Goal: Information Seeking & Learning: Learn about a topic

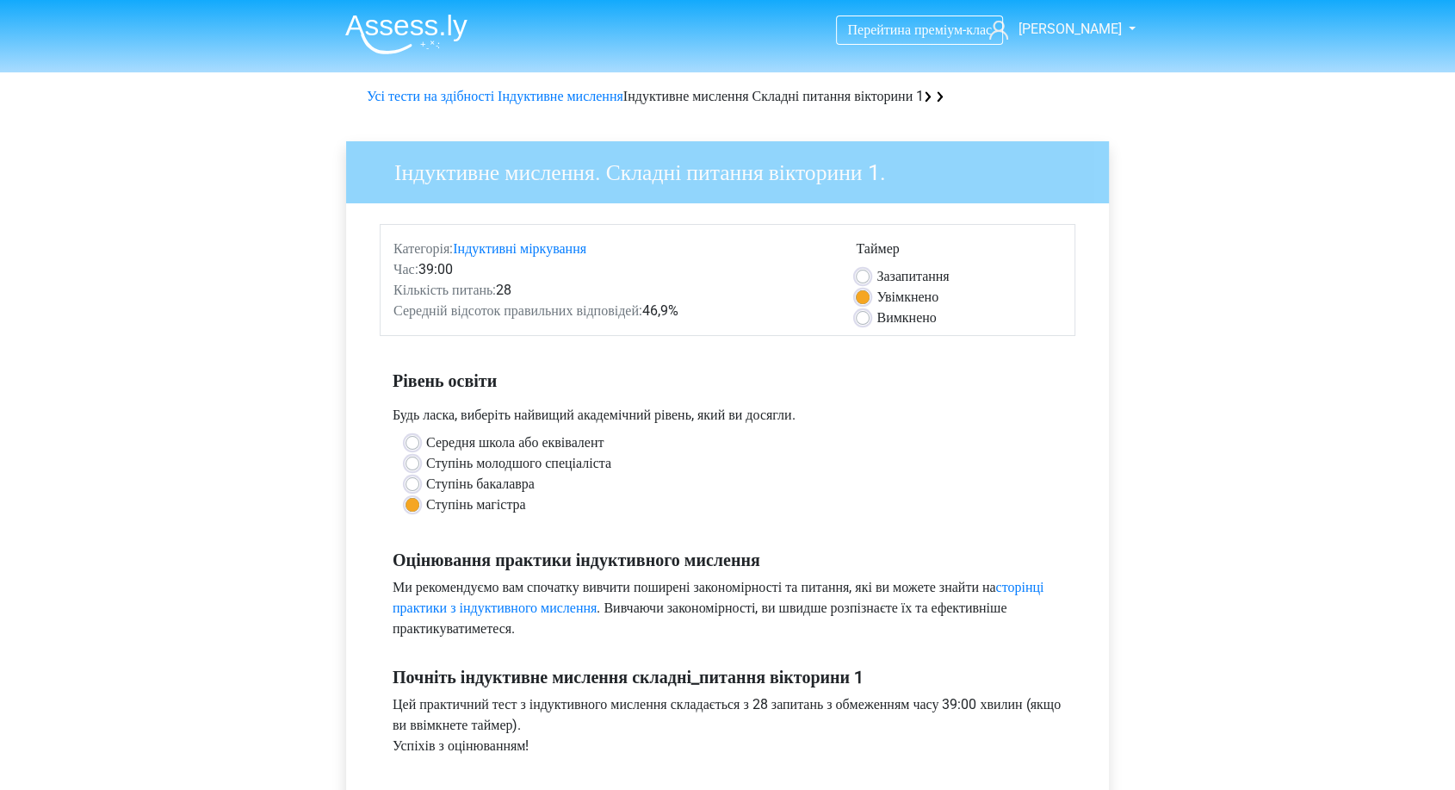
click at [427, 19] on img at bounding box center [406, 34] width 122 height 40
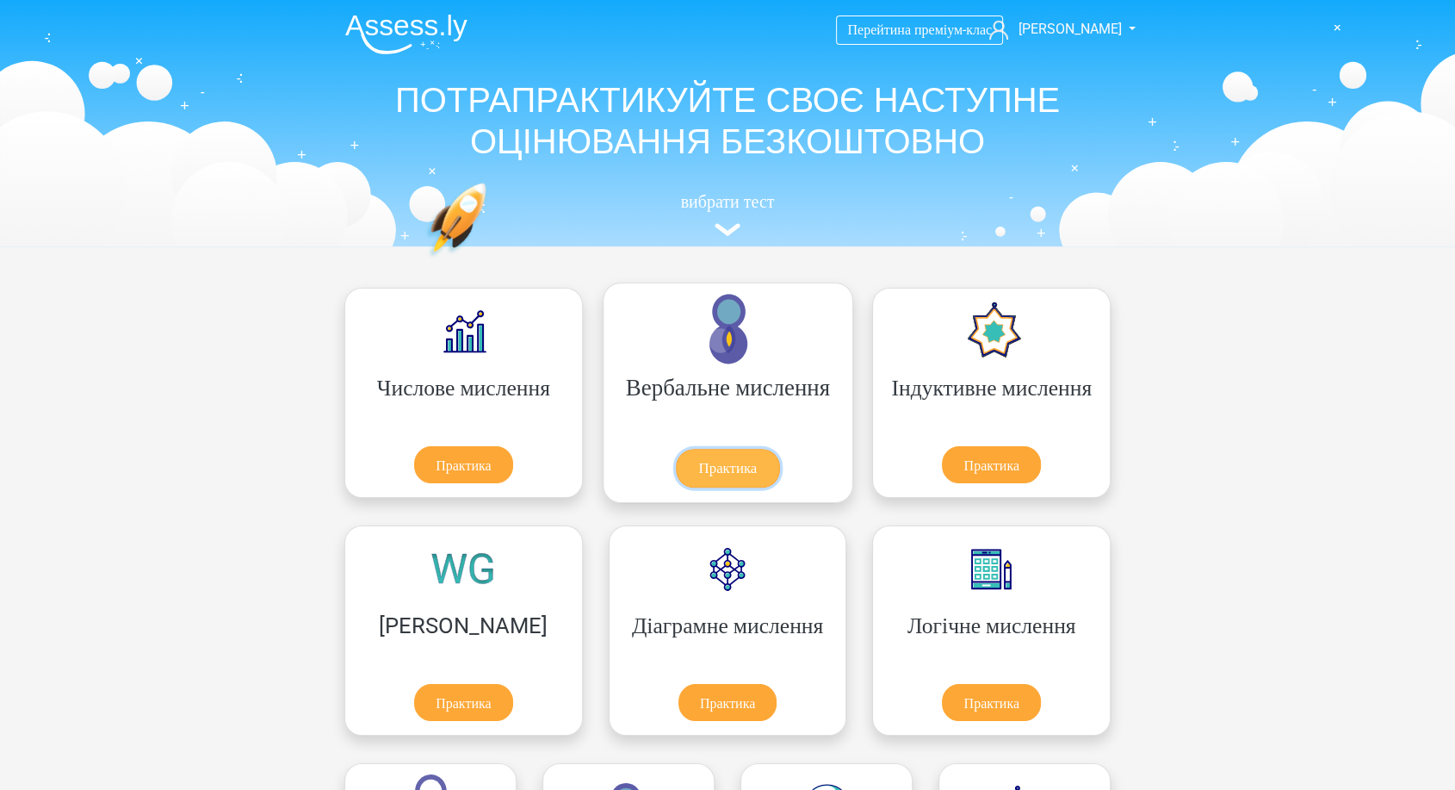
click at [676, 449] on link "Практика" at bounding box center [727, 468] width 103 height 39
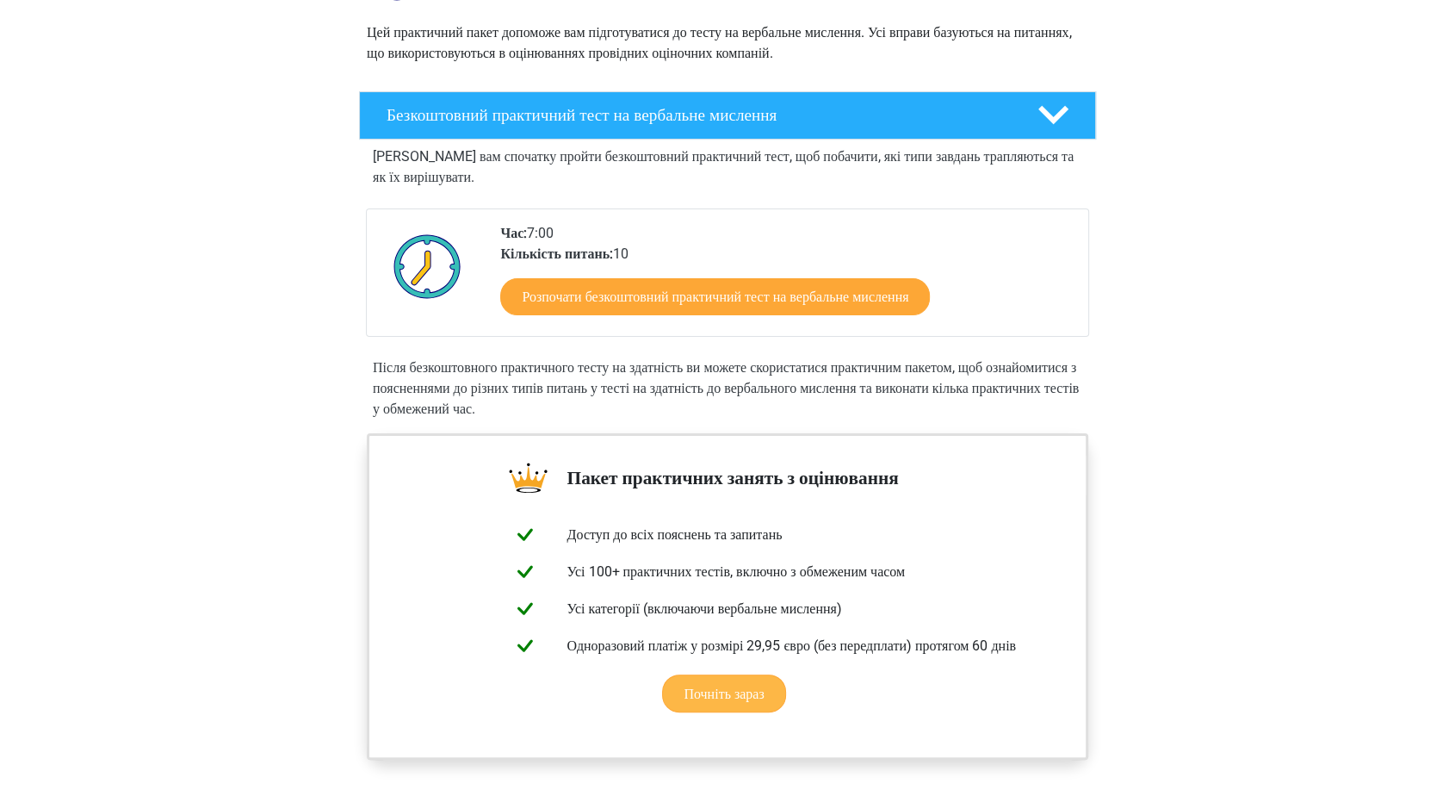
scroll to position [96, 0]
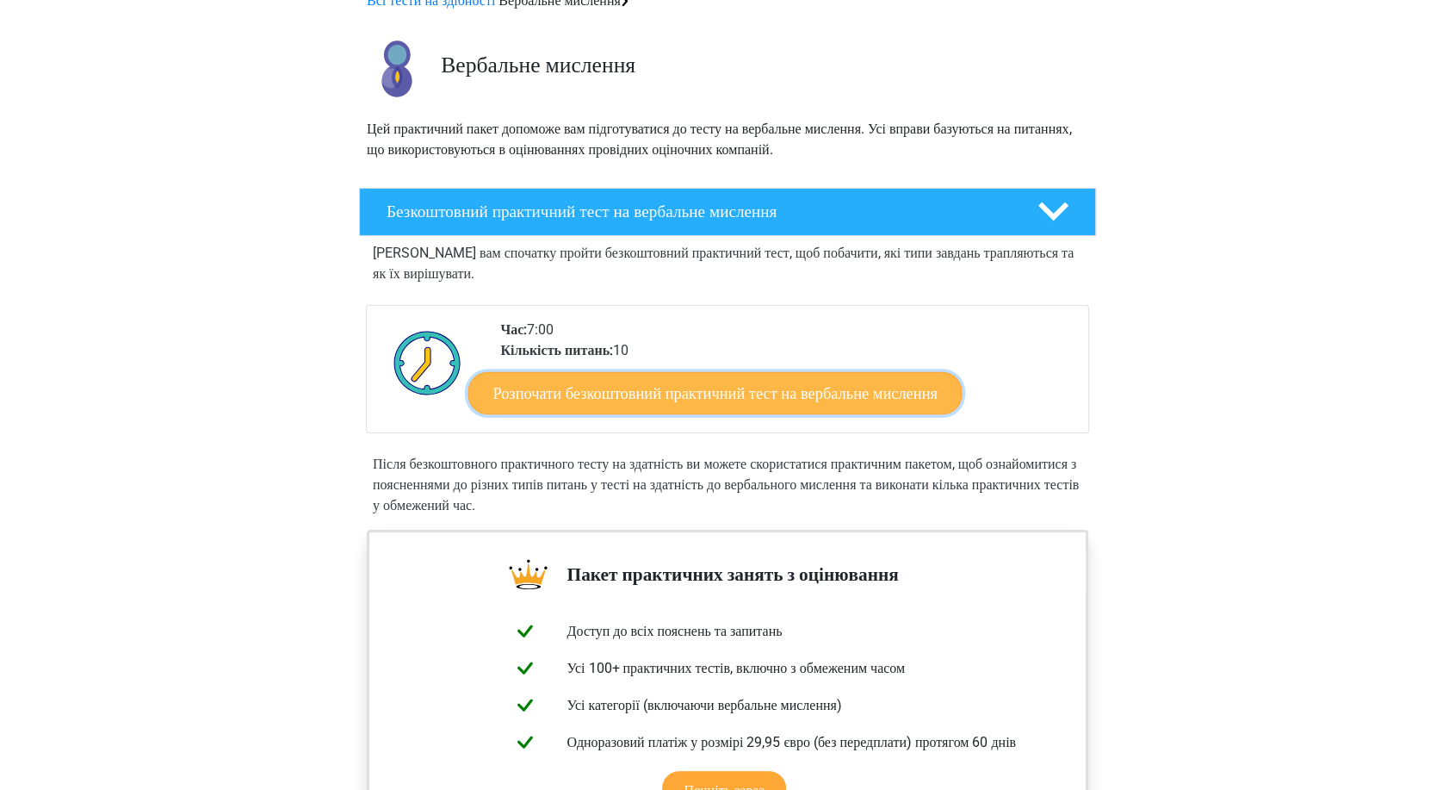
click at [635, 403] on link "Розпочати безкоштовний практичний тест на вербальне мислення" at bounding box center [716, 392] width 494 height 43
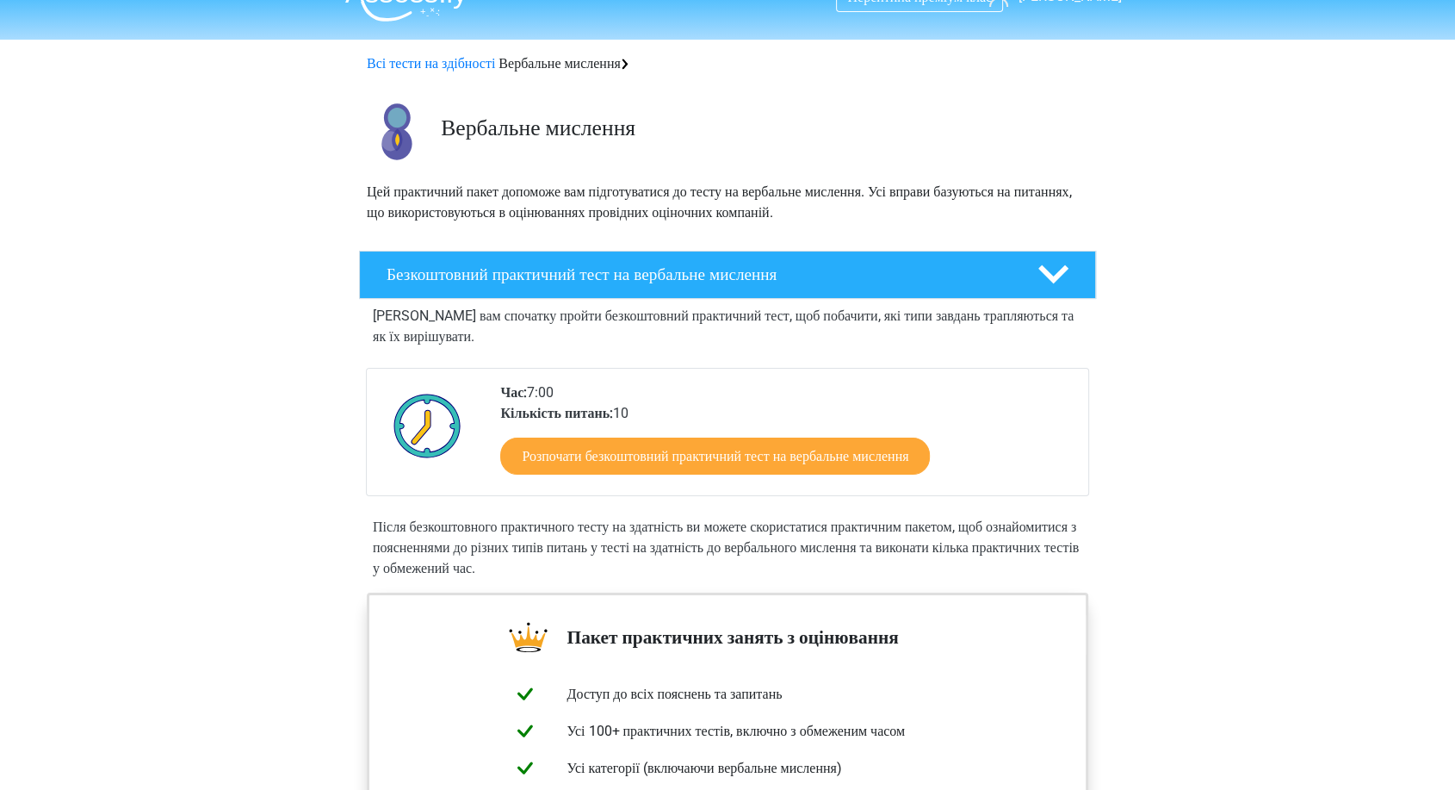
scroll to position [0, 0]
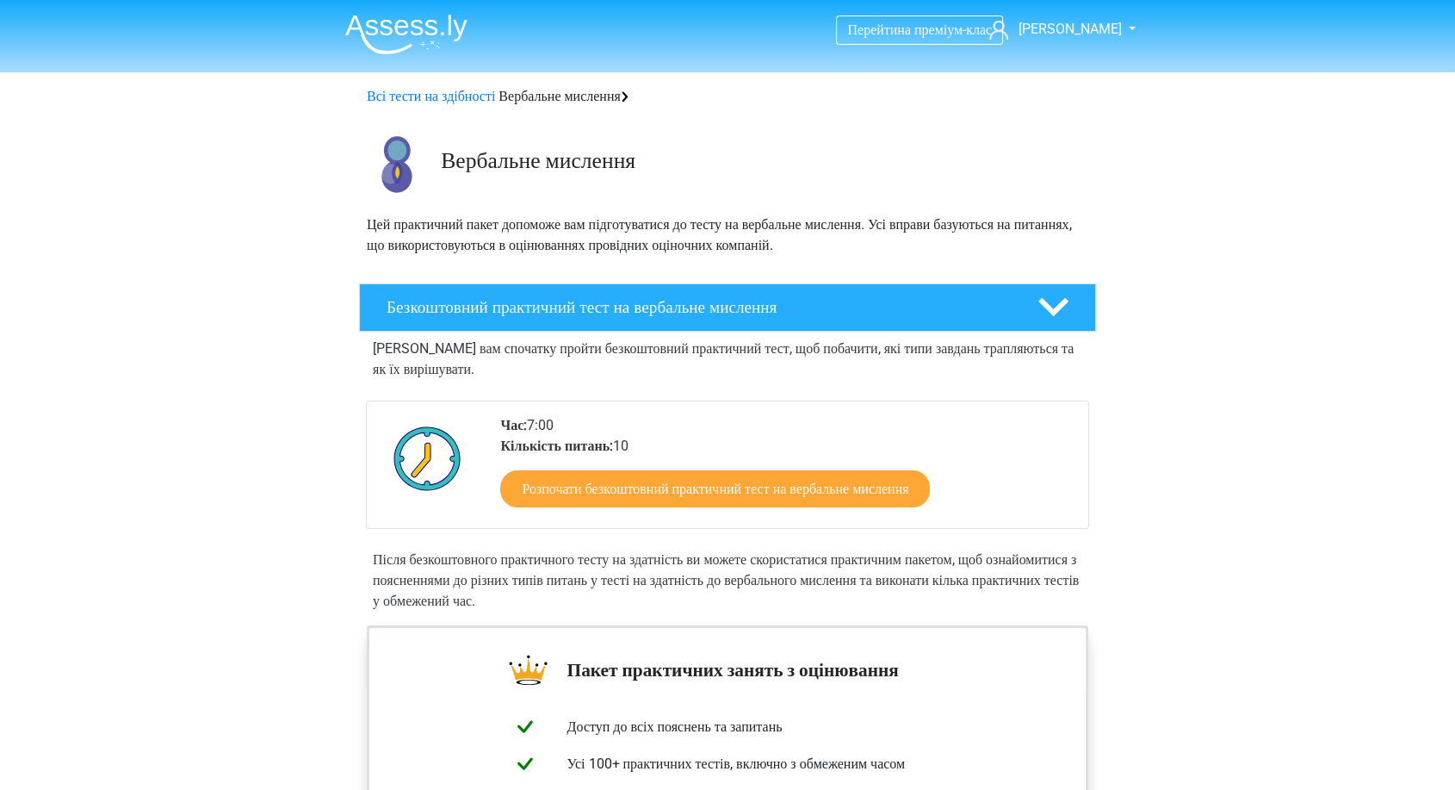
click at [360, 31] on img at bounding box center [406, 34] width 122 height 40
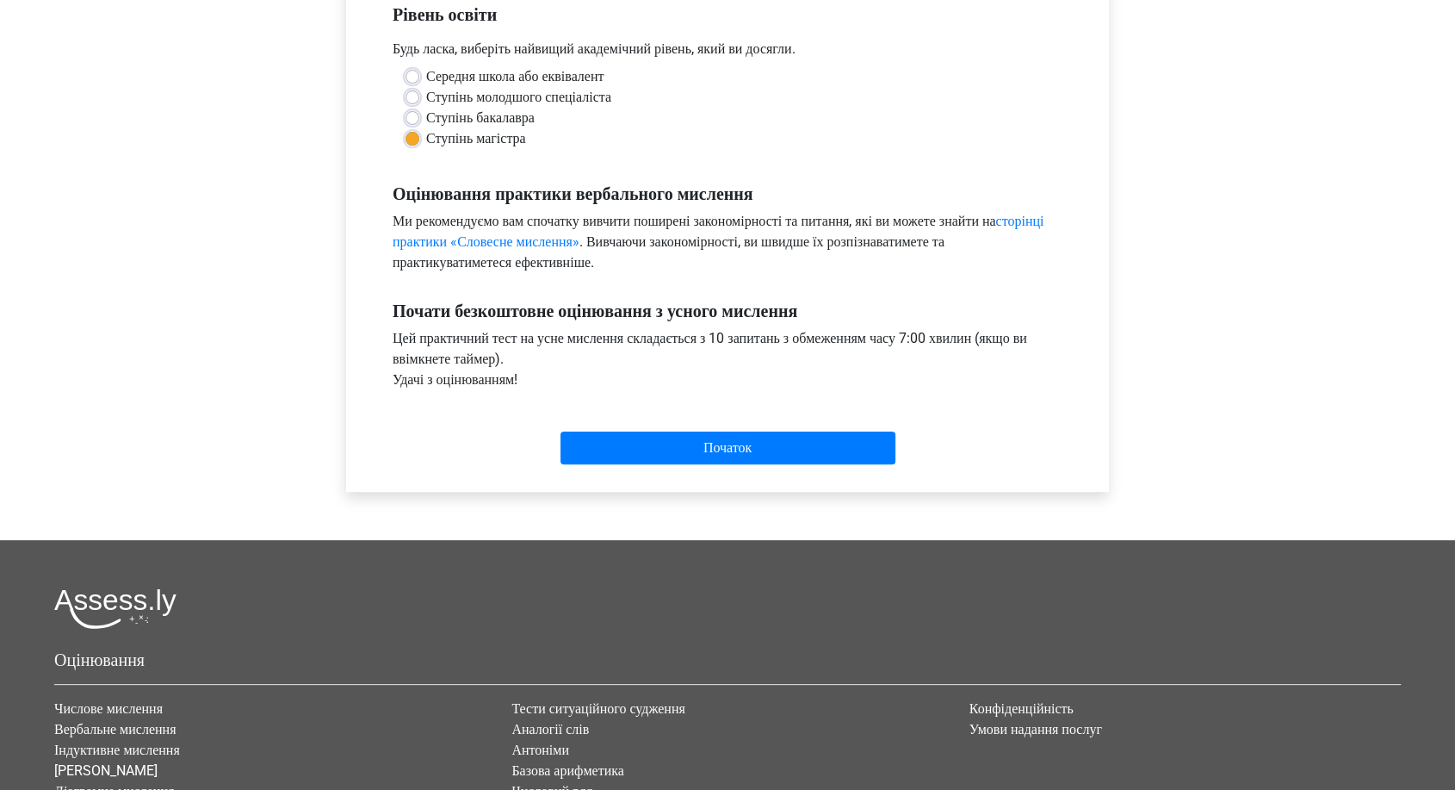
scroll to position [570, 0]
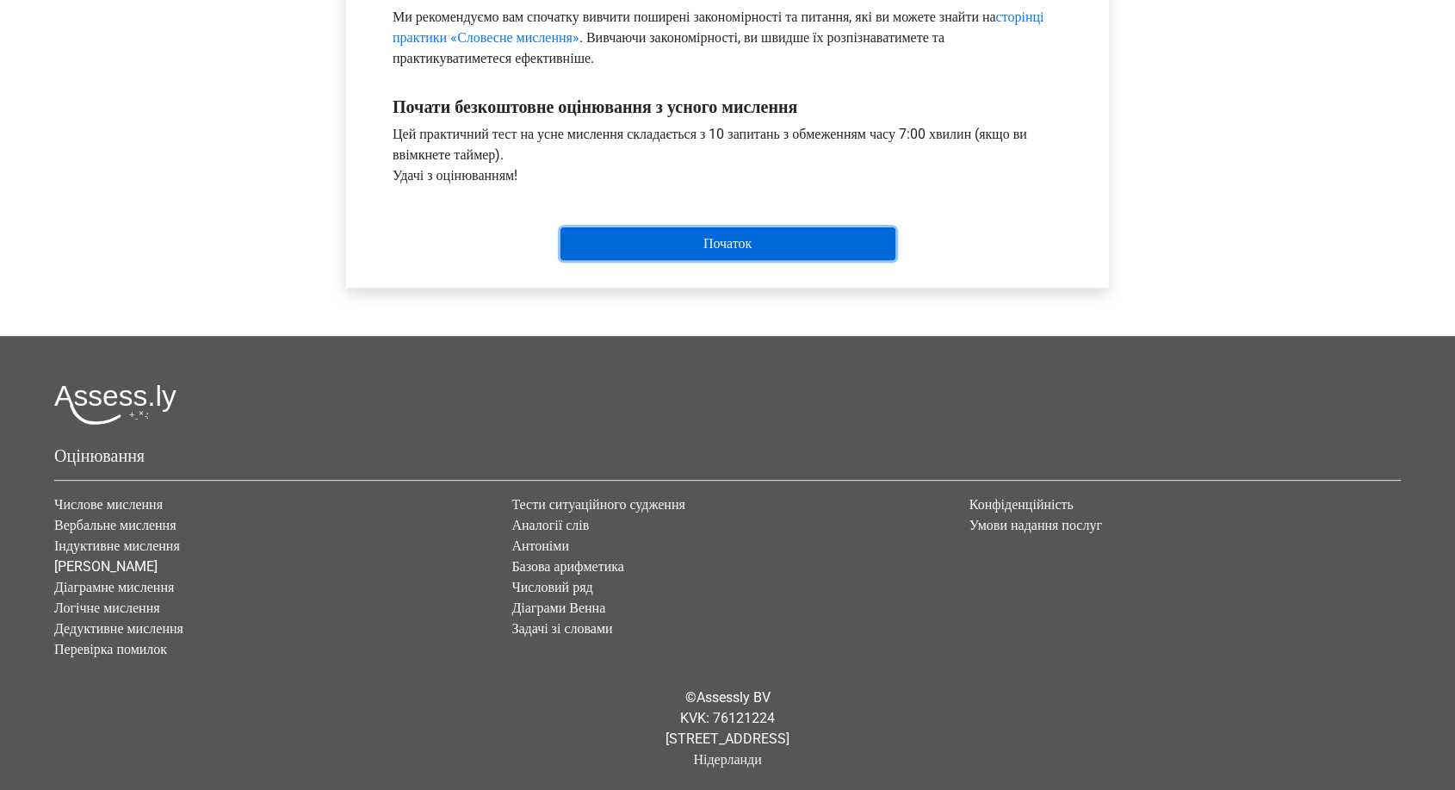
click at [737, 238] on input "Початок" at bounding box center [728, 243] width 335 height 33
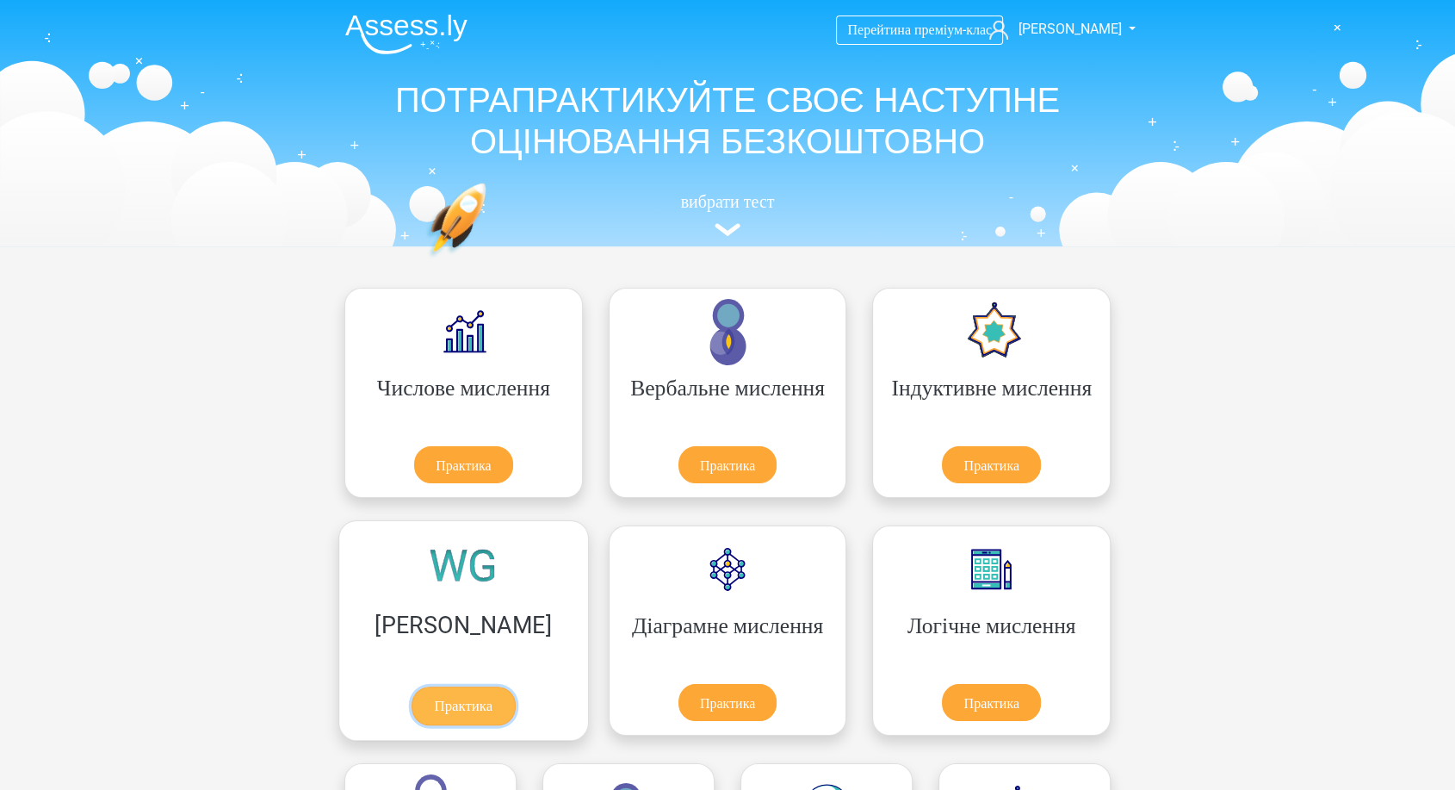
click at [515, 686] on link "Практика" at bounding box center [463, 705] width 103 height 39
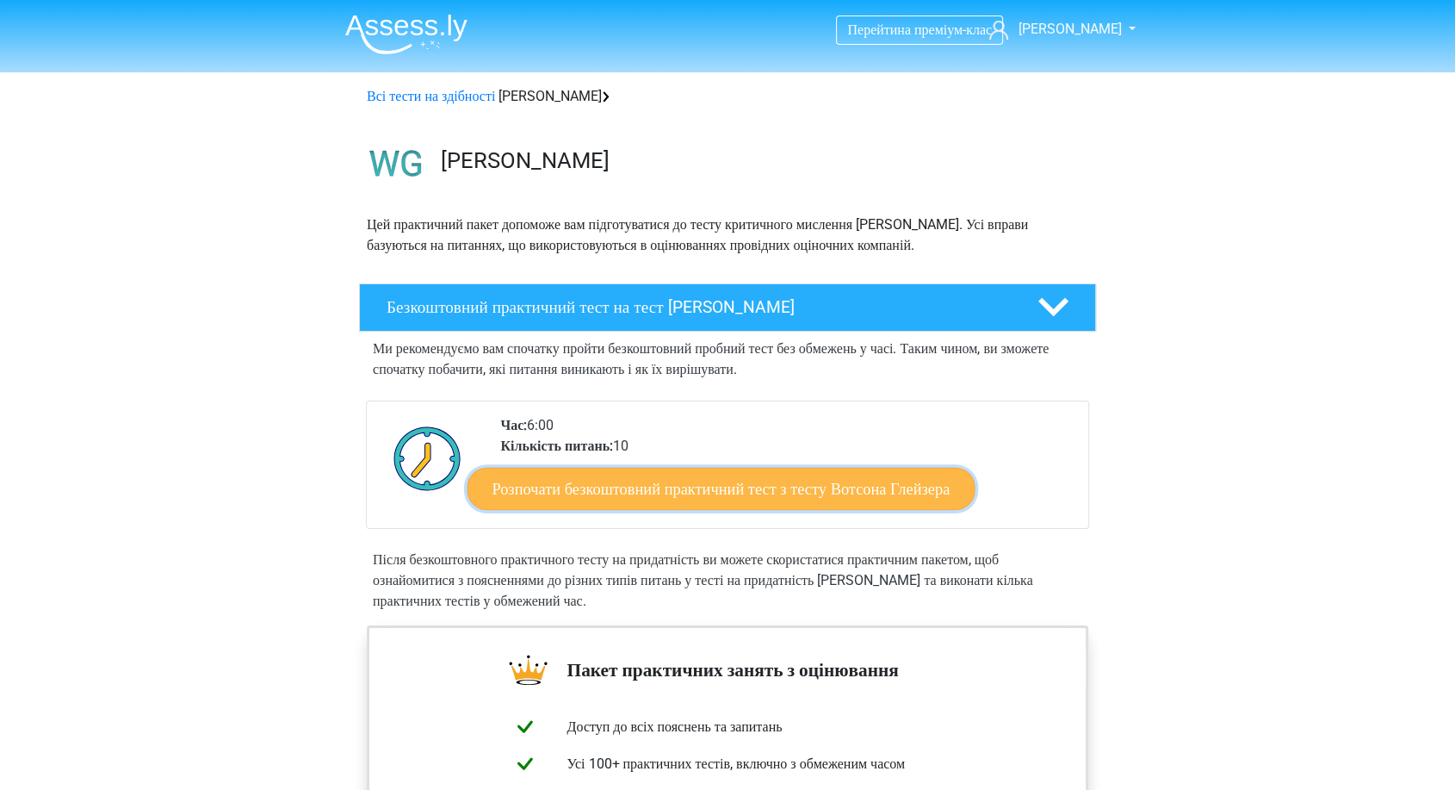
click at [599, 500] on link "Розпочати безкоштовний практичний тест з тесту Вотсона Глейзера" at bounding box center [721, 488] width 507 height 43
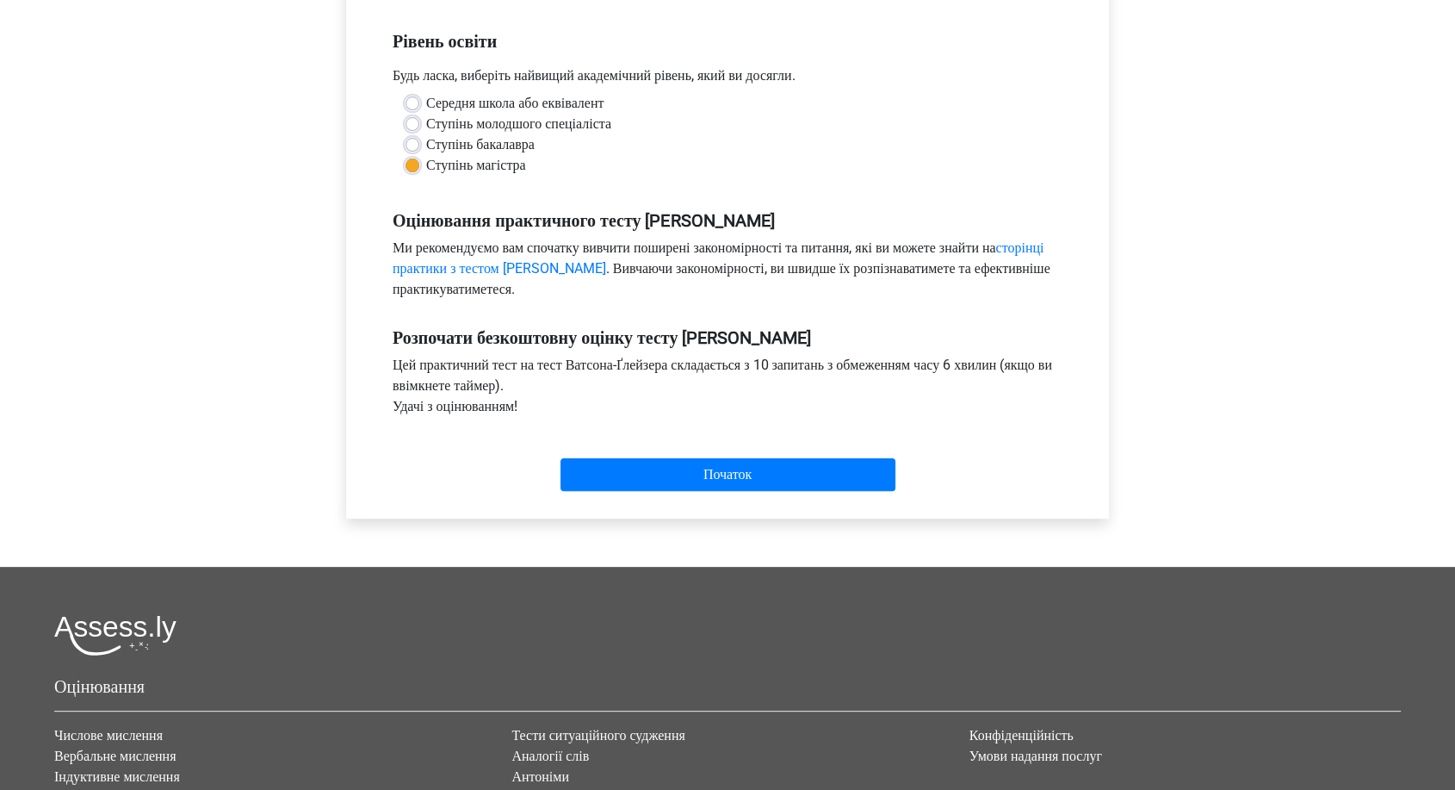
scroll to position [570, 0]
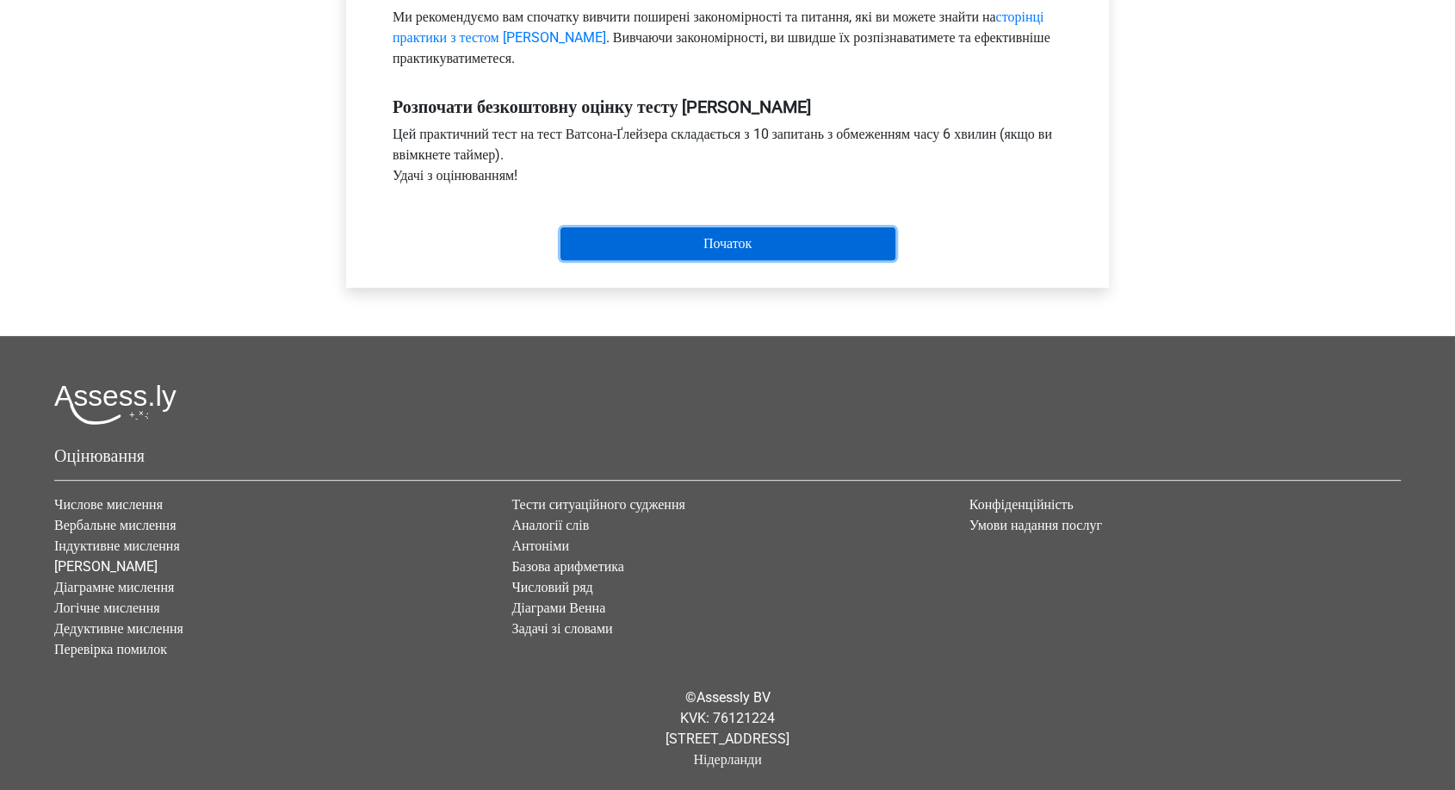
click at [748, 247] on input "Початок" at bounding box center [728, 243] width 335 height 33
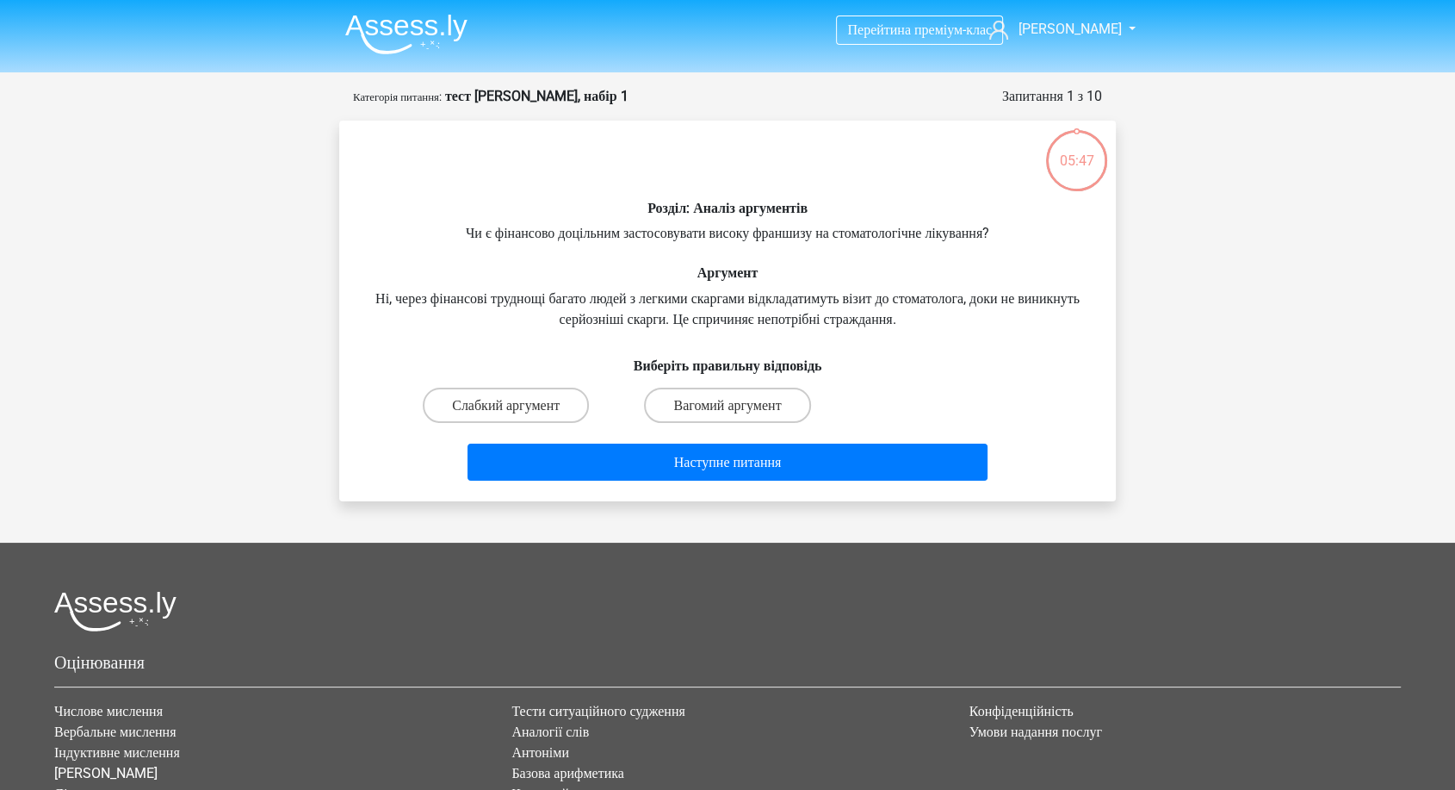
click at [453, 47] on img at bounding box center [406, 34] width 122 height 40
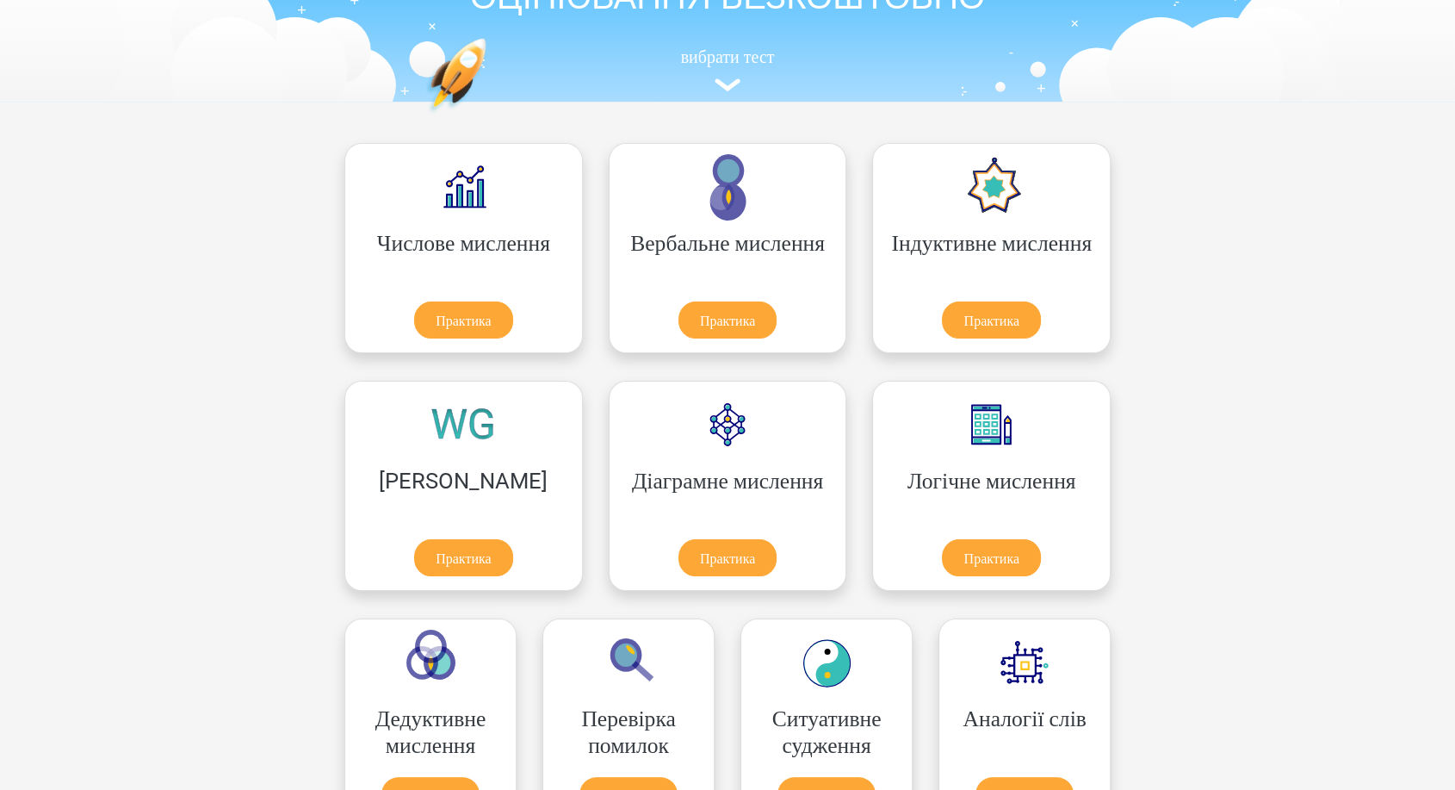
scroll to position [287, 0]
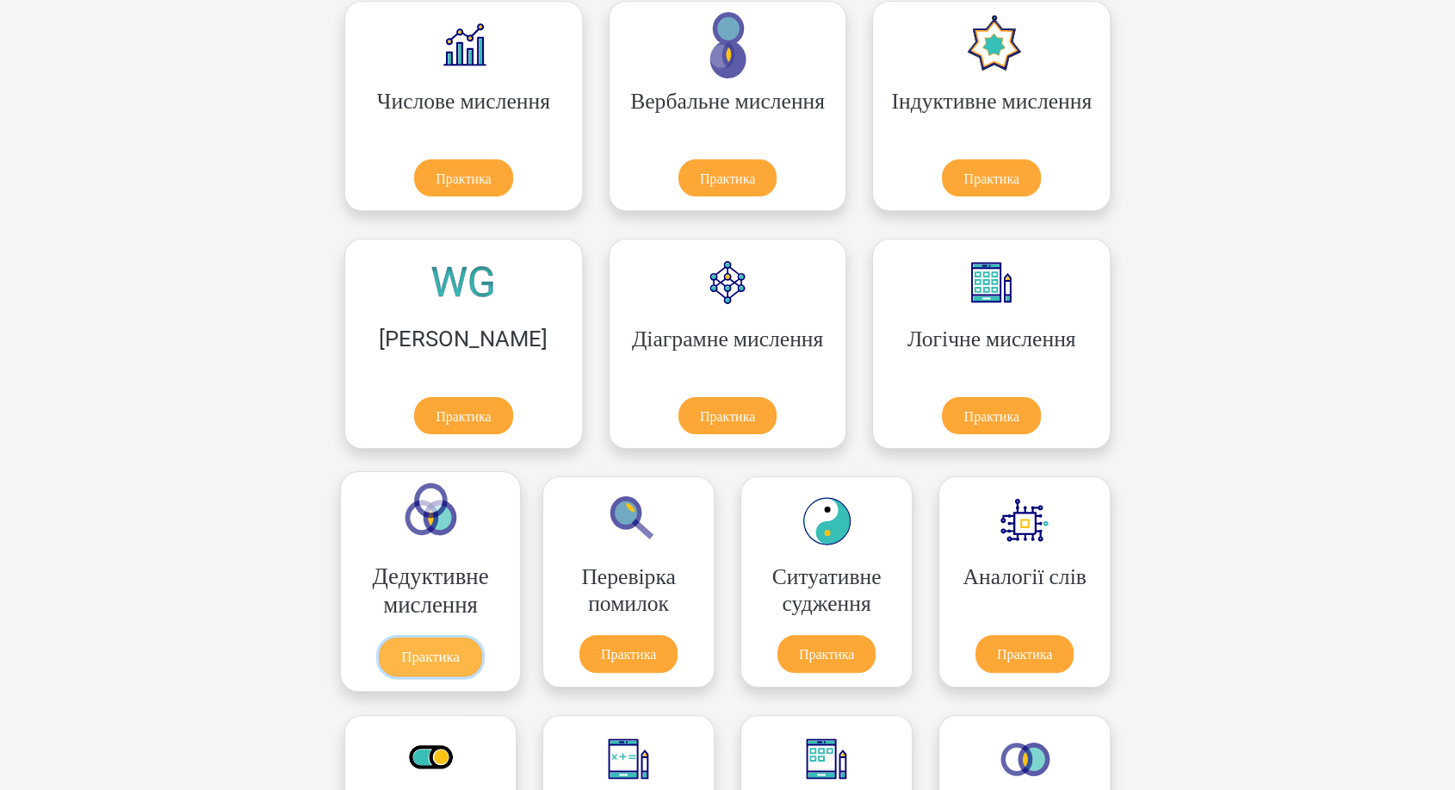
click at [482, 638] on link "Практика" at bounding box center [430, 657] width 103 height 39
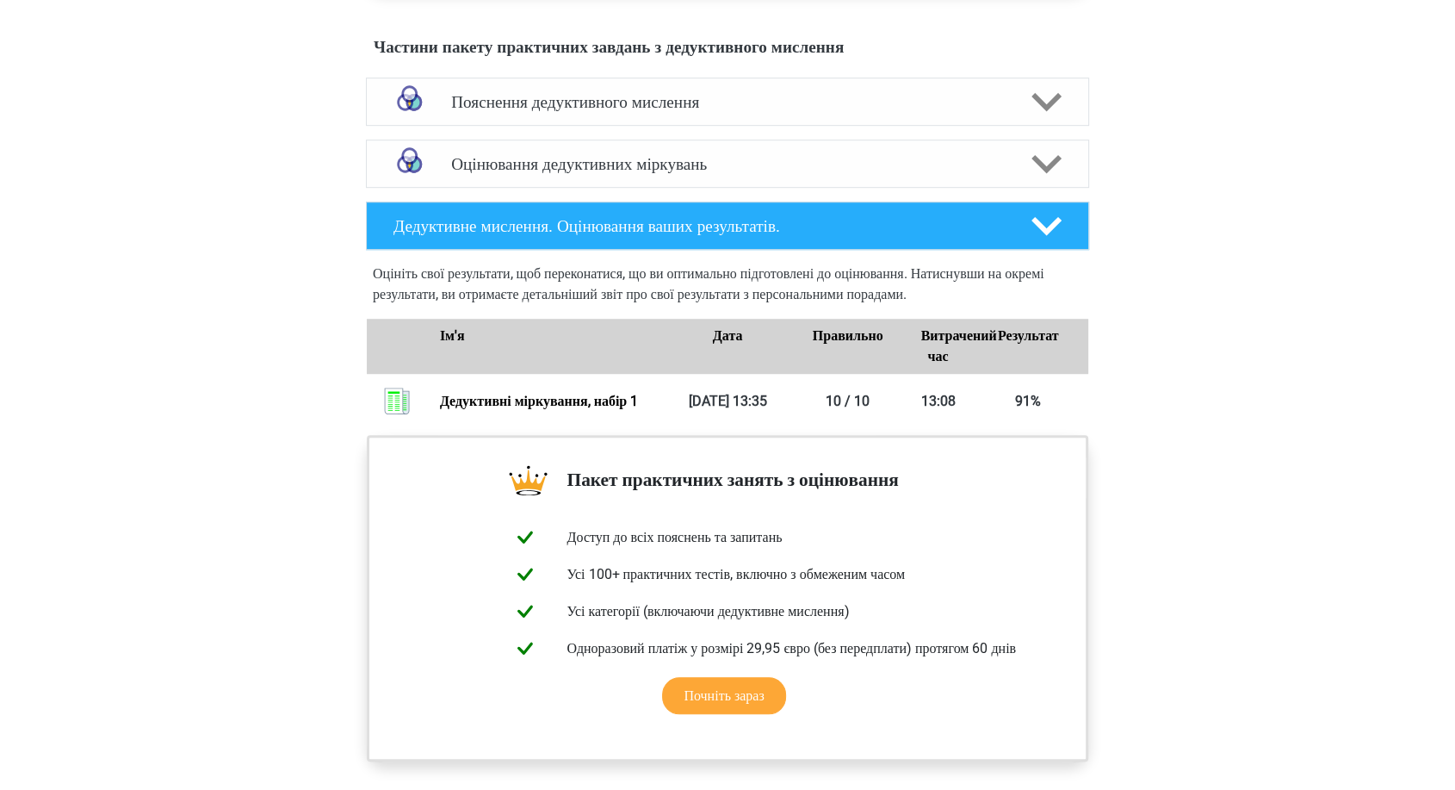
scroll to position [851, 0]
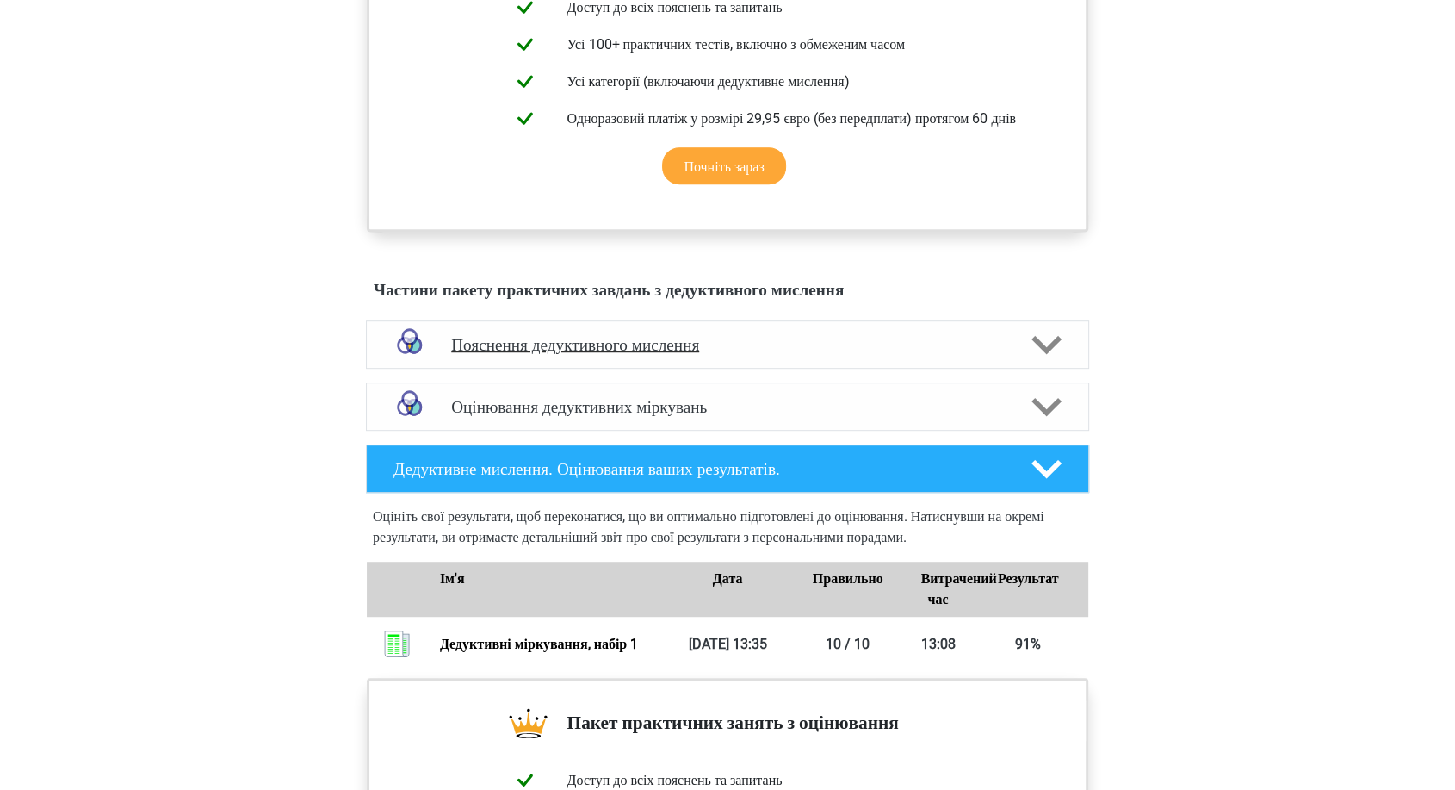
click at [666, 355] on font "Пояснення дедуктивного мислення" at bounding box center [575, 345] width 248 height 20
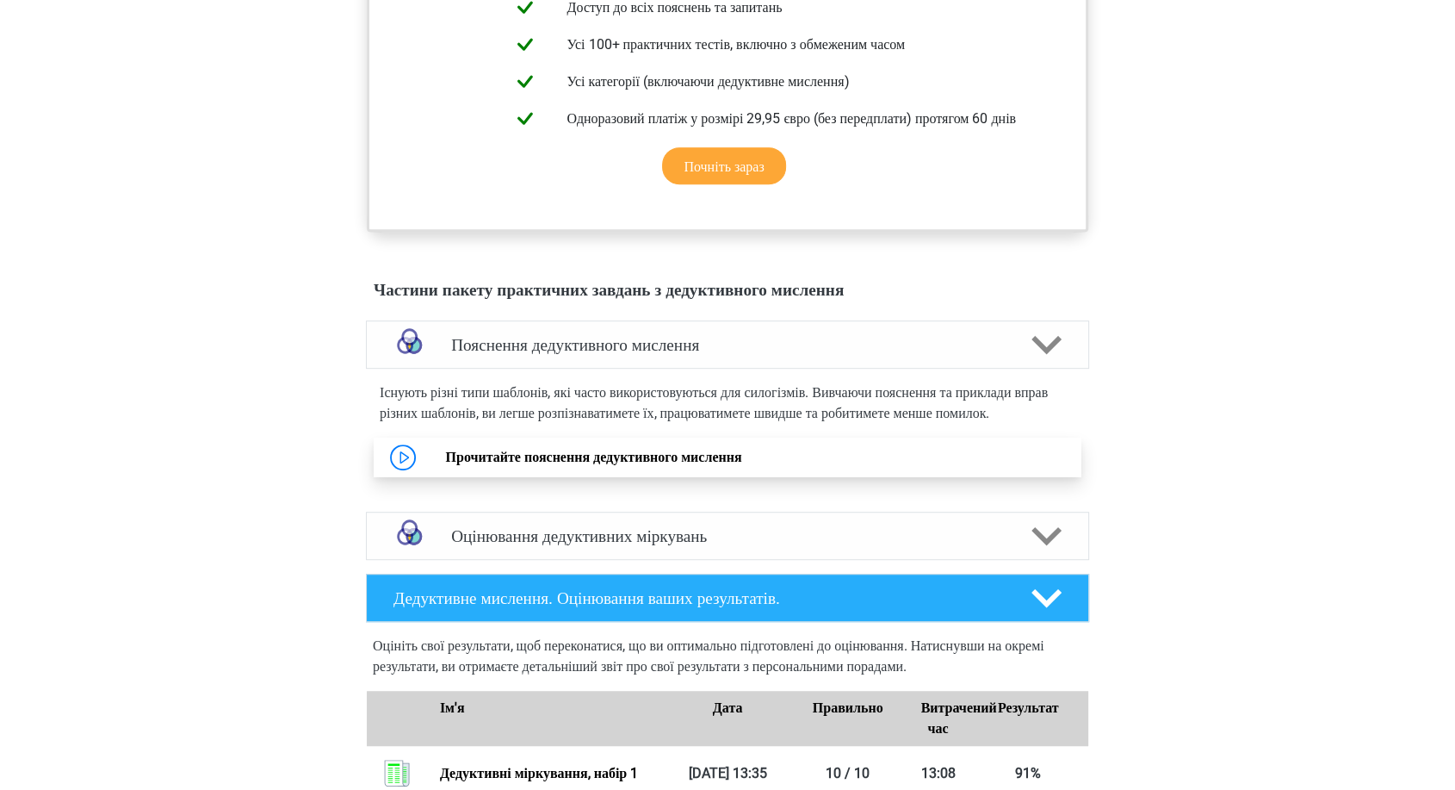
click at [602, 465] on link "Прочитайте пояснення дедуктивного мислення" at bounding box center [593, 457] width 296 height 16
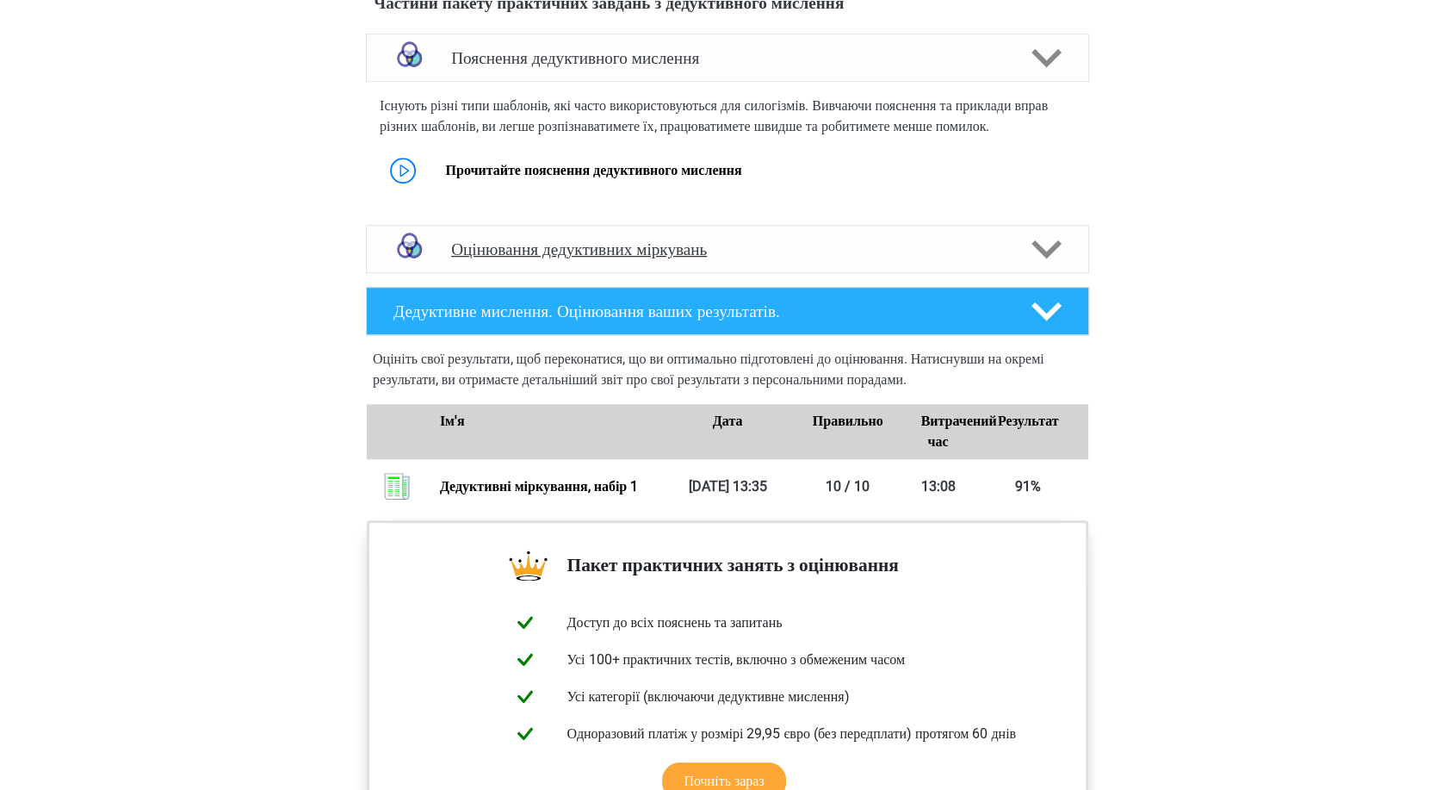
click at [625, 273] on div "Оцінювання дедуктивних міркувань" at bounding box center [727, 249] width 723 height 48
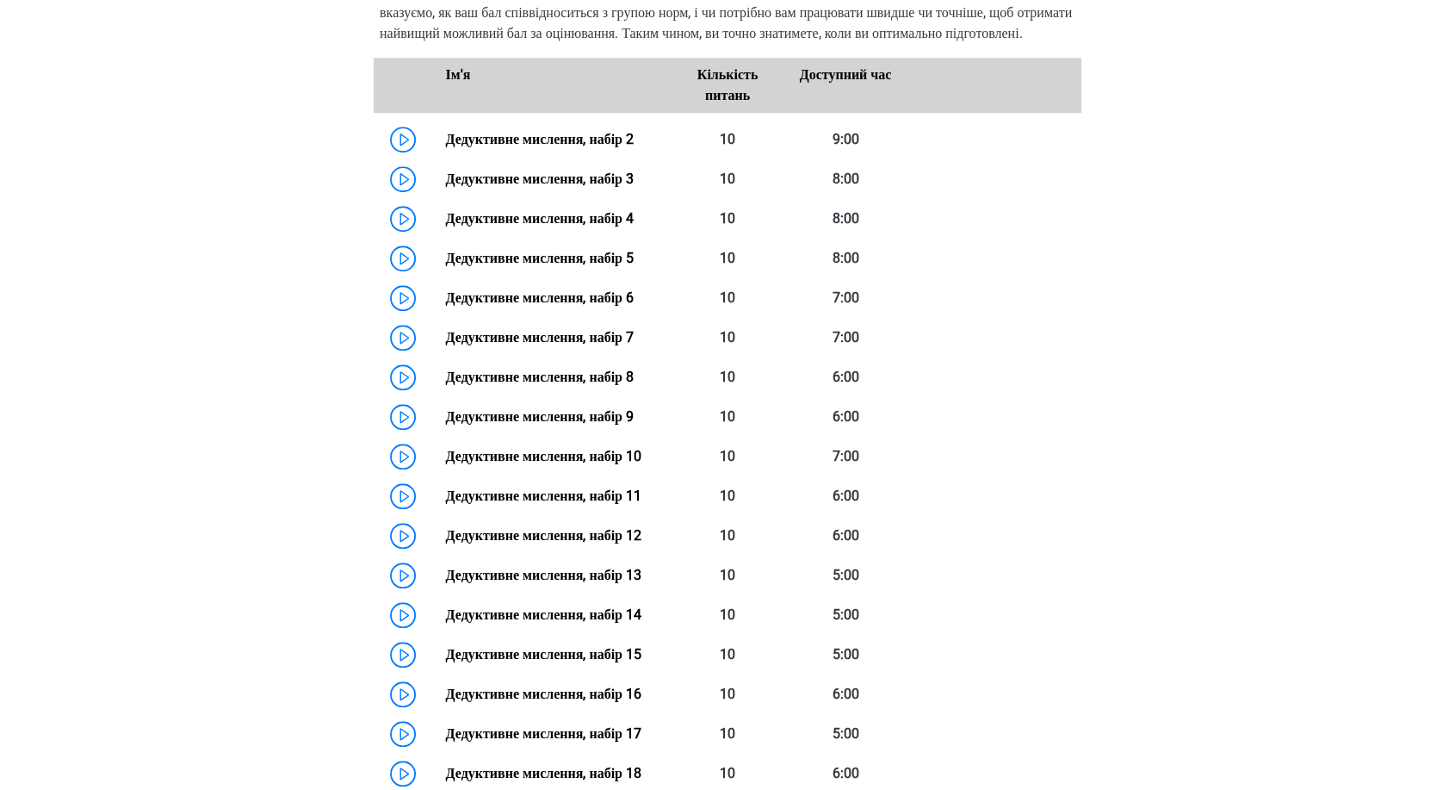
scroll to position [1425, 0]
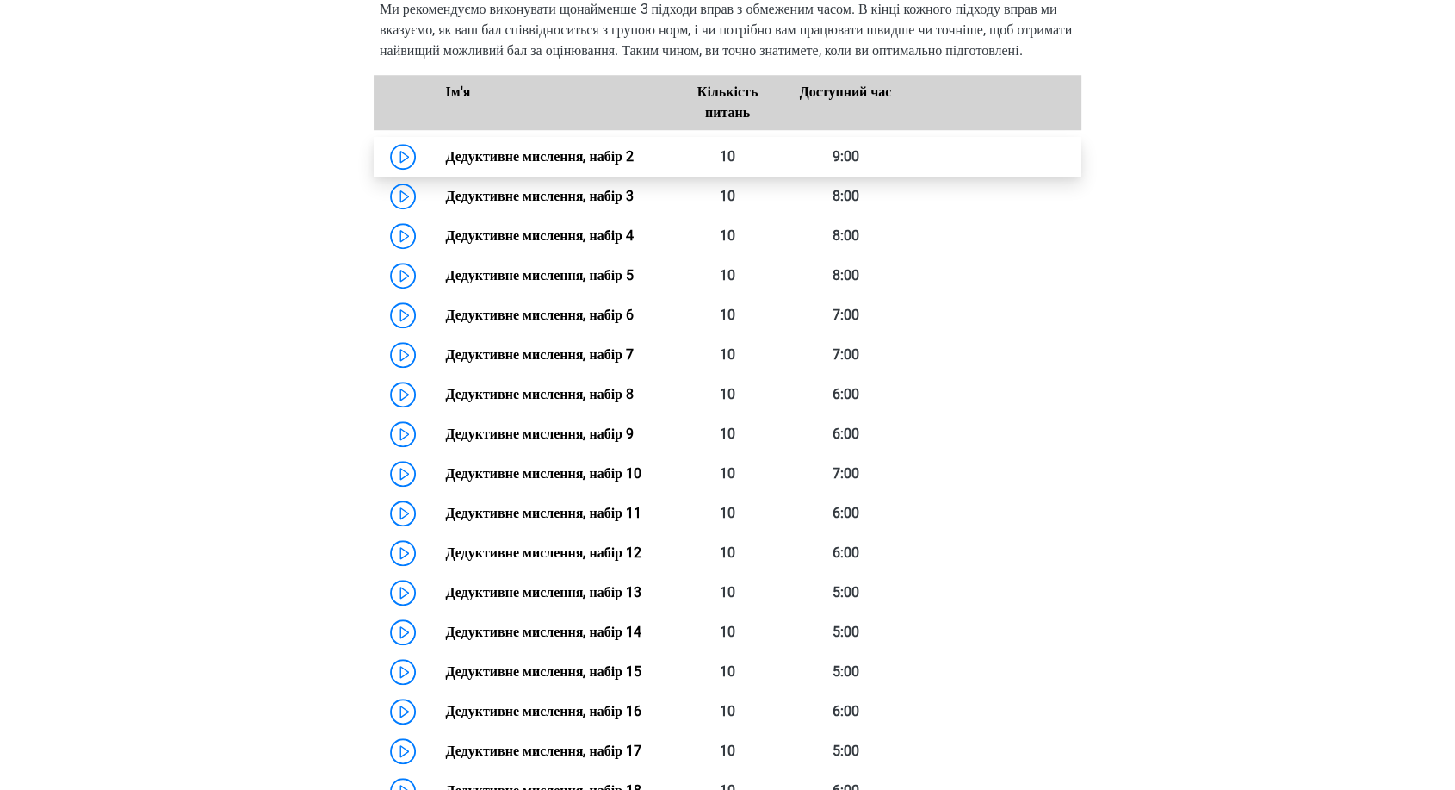
click at [502, 164] on link "Дедуктивне мислення, набір 2" at bounding box center [539, 156] width 188 height 16
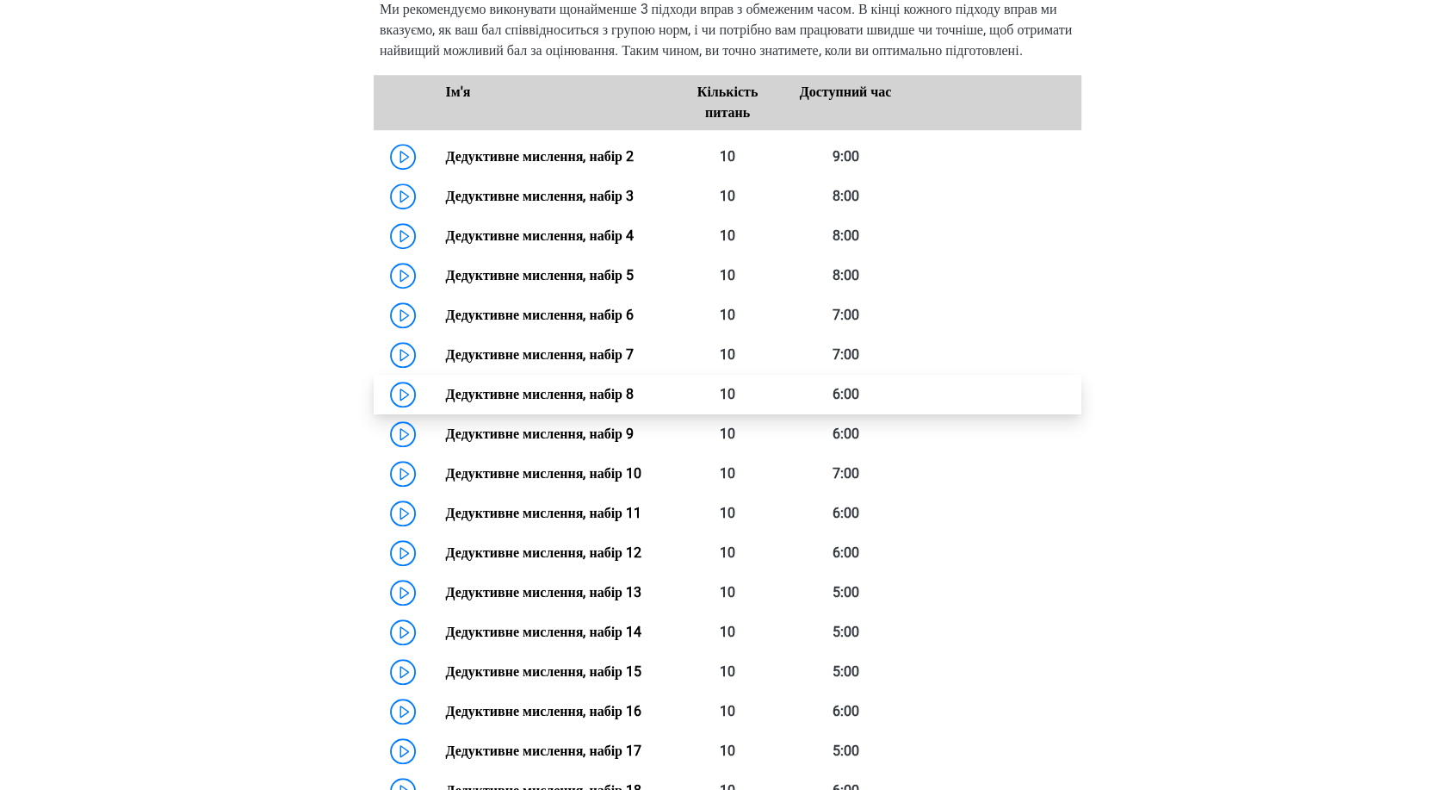
click at [504, 402] on link "Дедуктивне мислення, набір 8" at bounding box center [539, 394] width 188 height 16
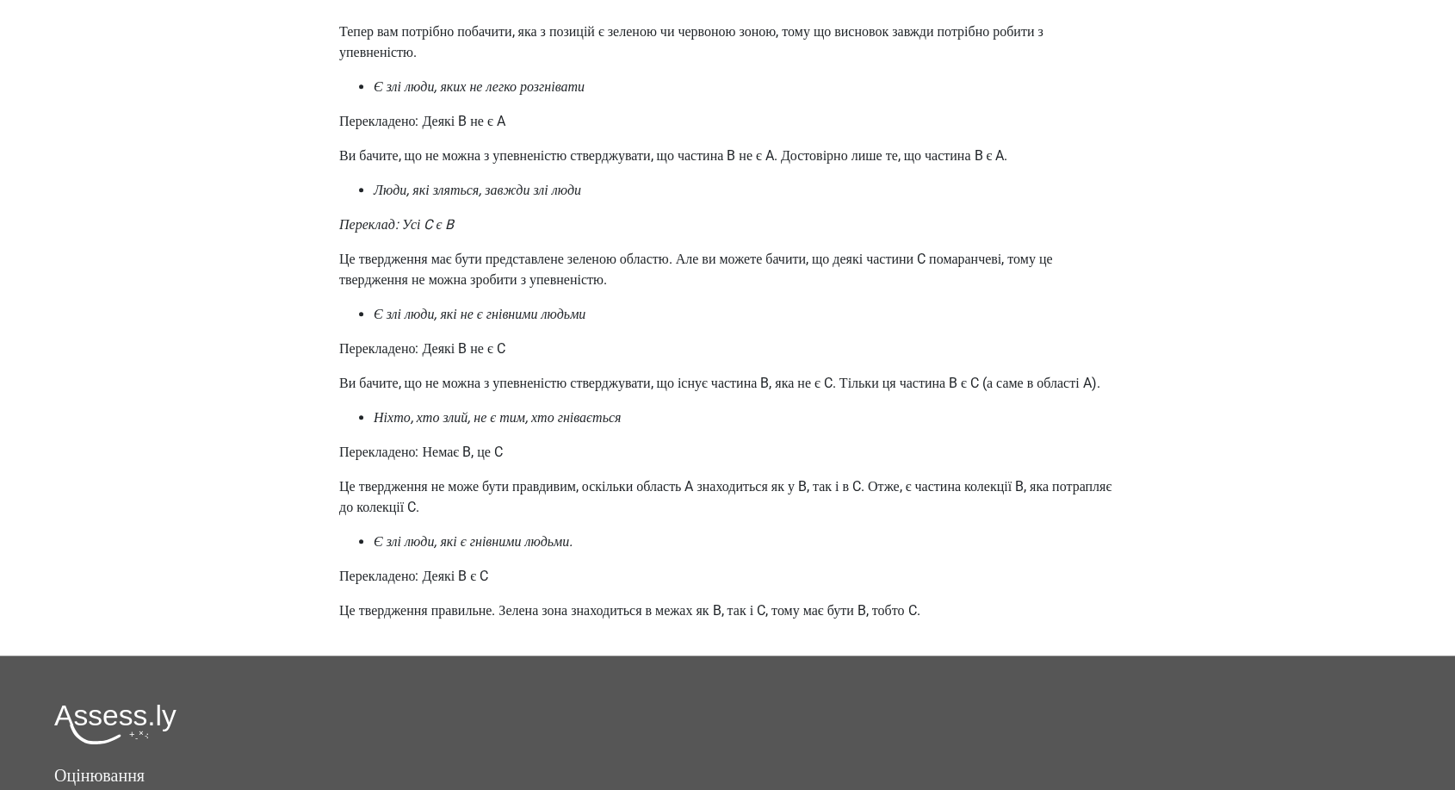
scroll to position [1435, 0]
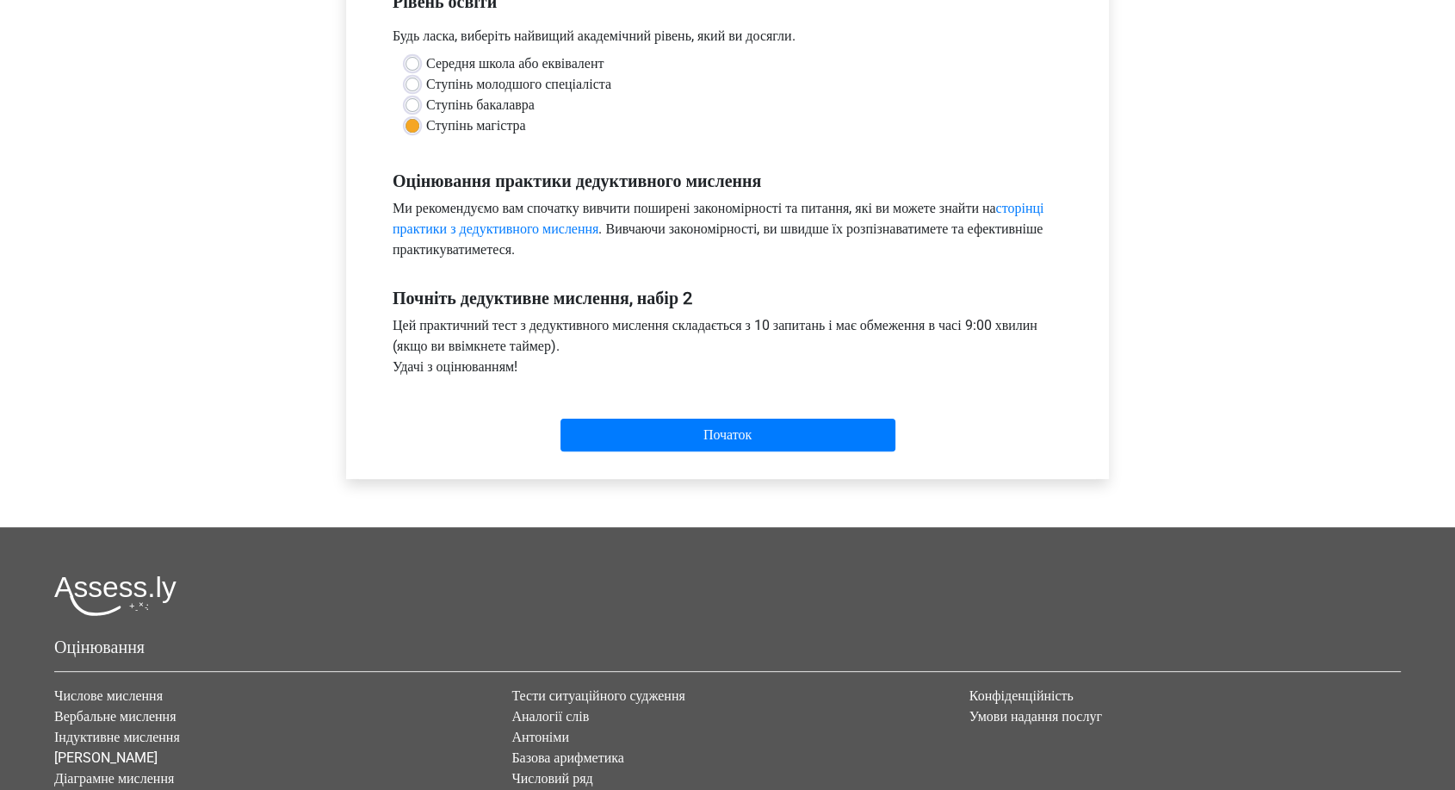
scroll to position [570, 0]
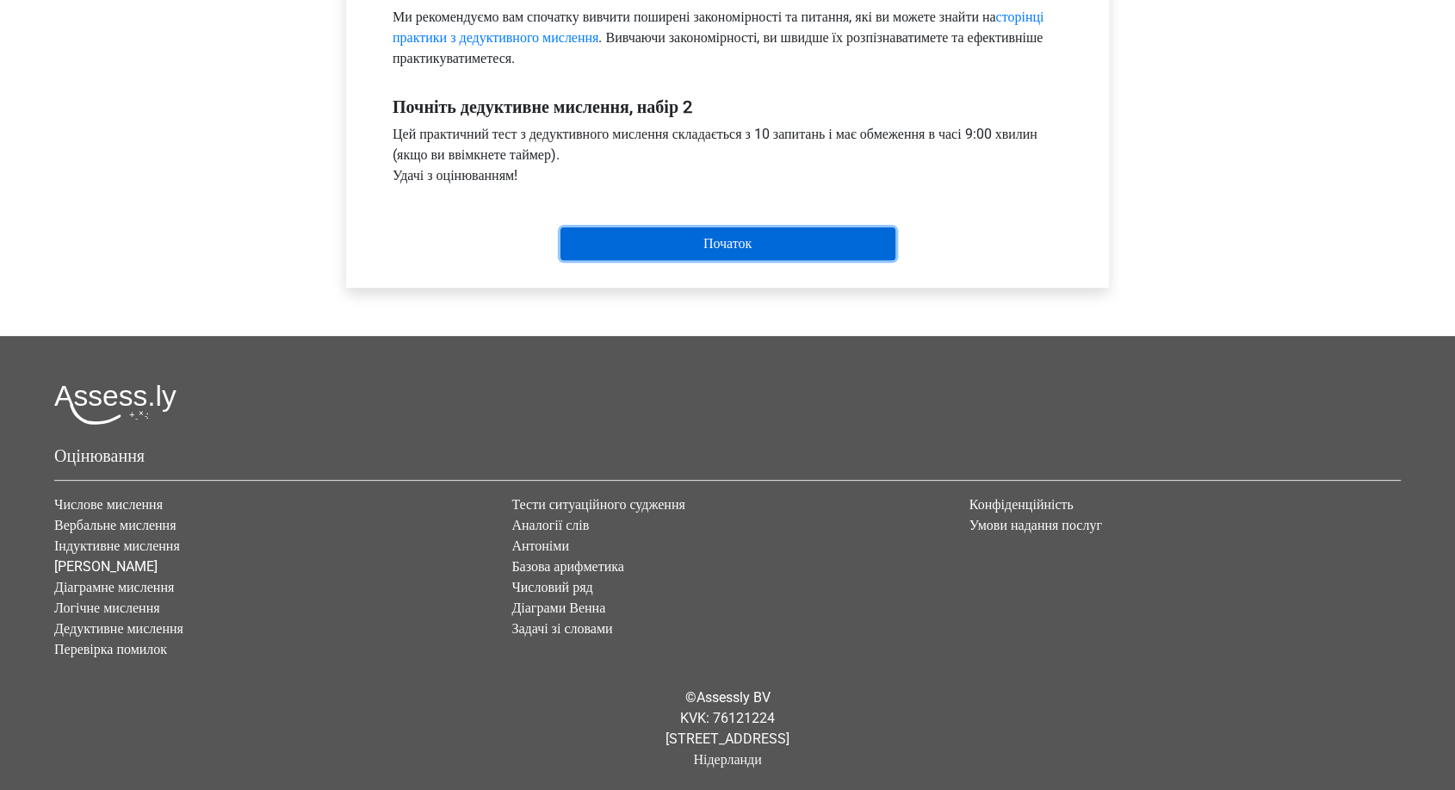
click at [707, 234] on input "Початок" at bounding box center [728, 243] width 335 height 33
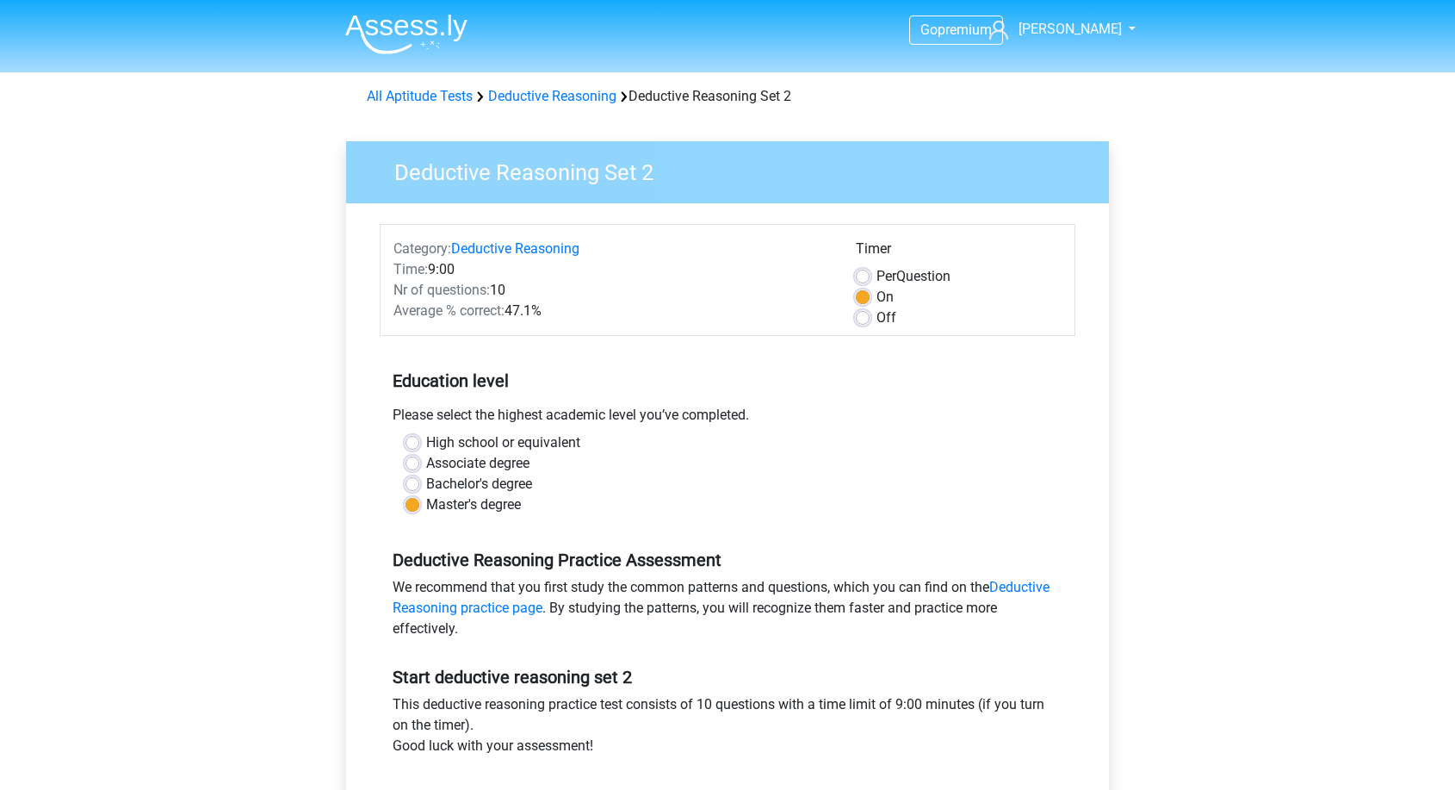
scroll to position [570, 0]
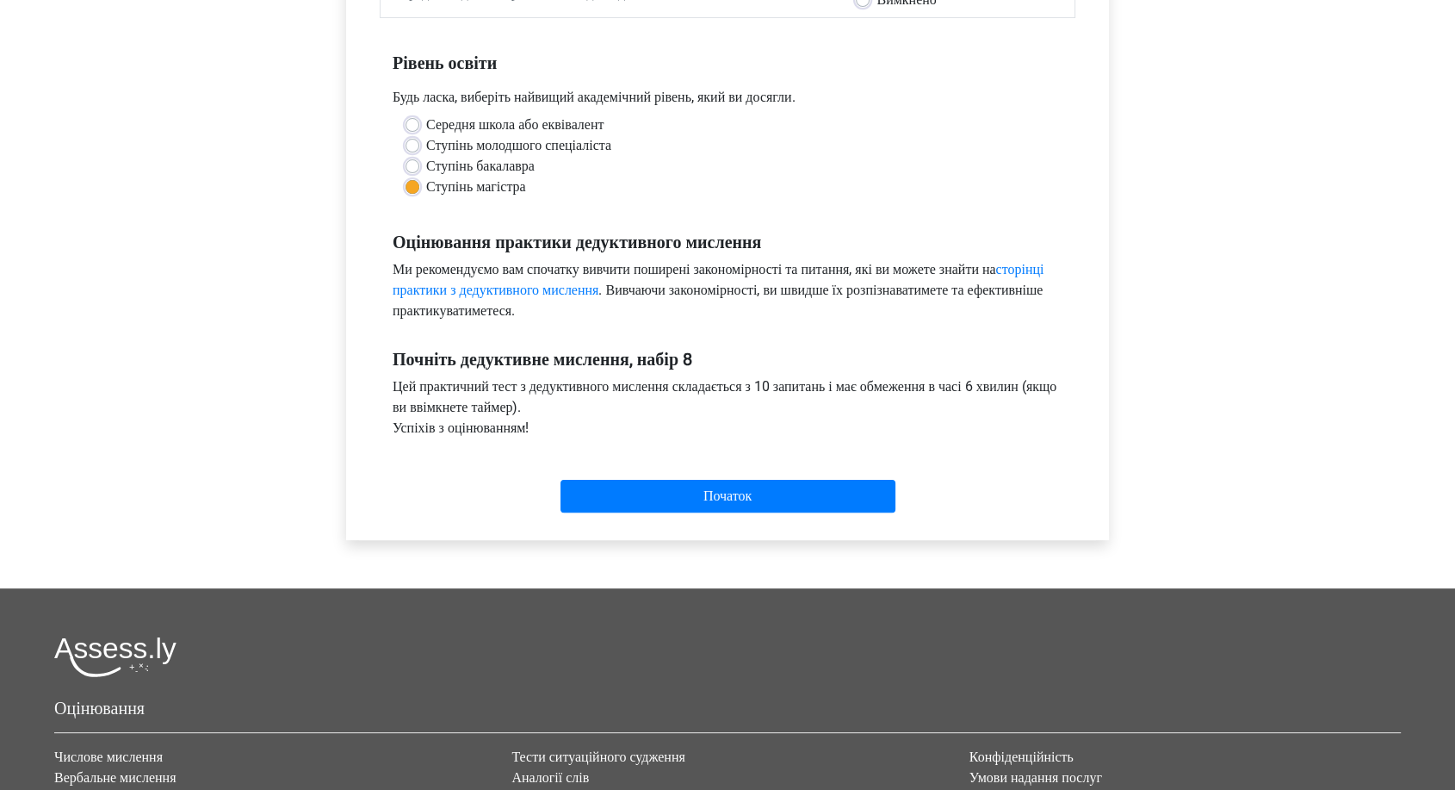
scroll to position [478, 0]
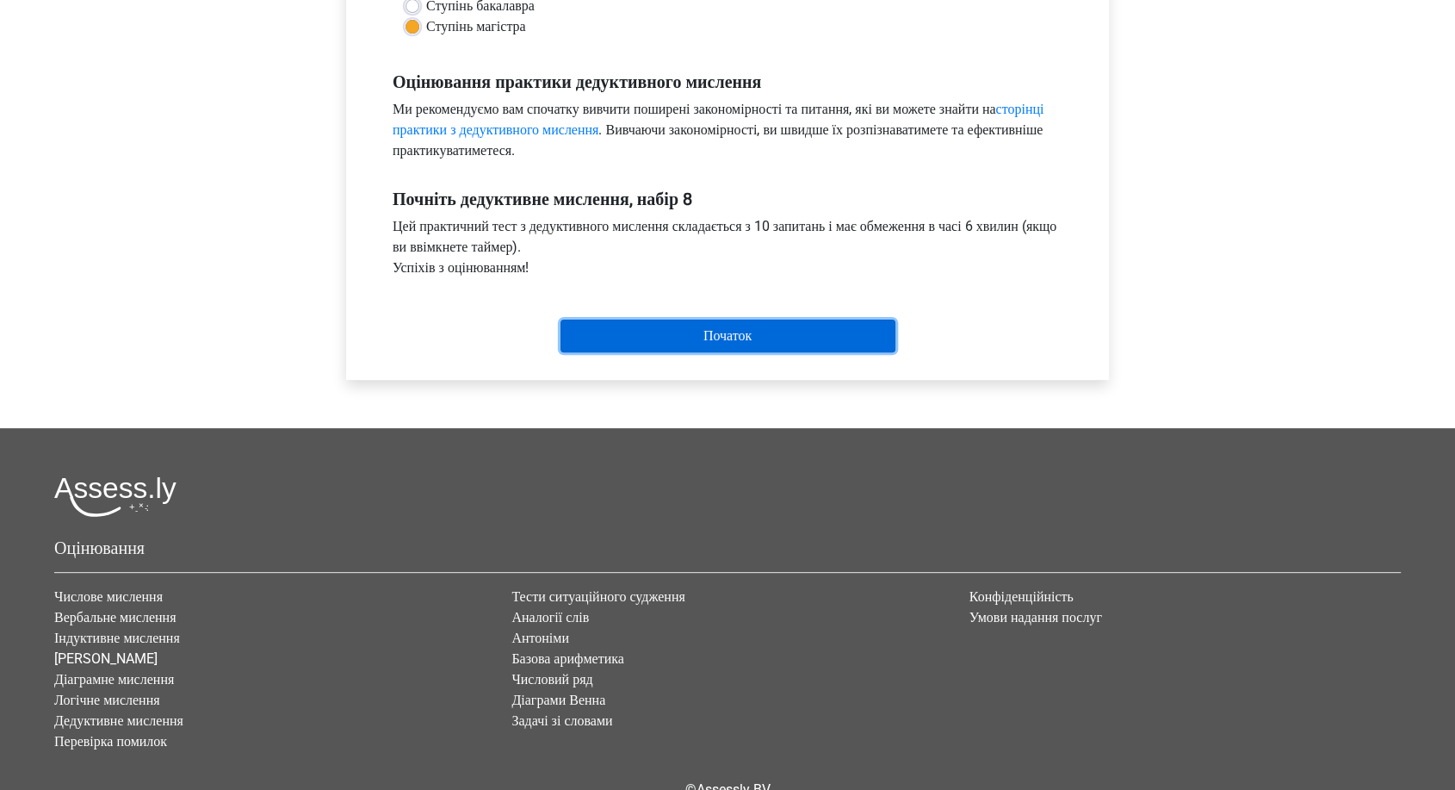
click at [703, 327] on input "Початок" at bounding box center [728, 336] width 335 height 33
